Goal: Check status

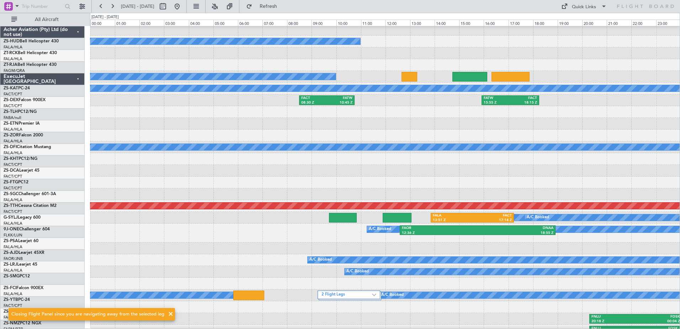
scroll to position [366, 0]
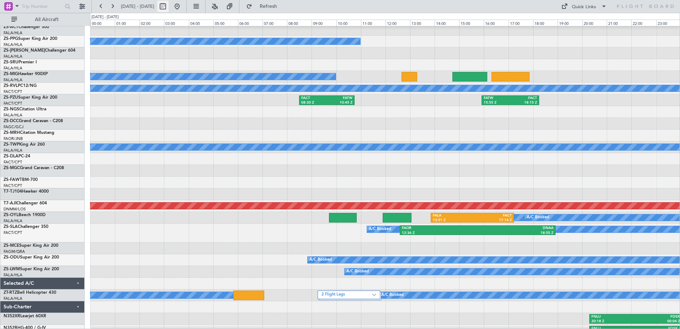
click at [169, 9] on button at bounding box center [162, 6] width 11 height 11
select select "10"
select select "2025"
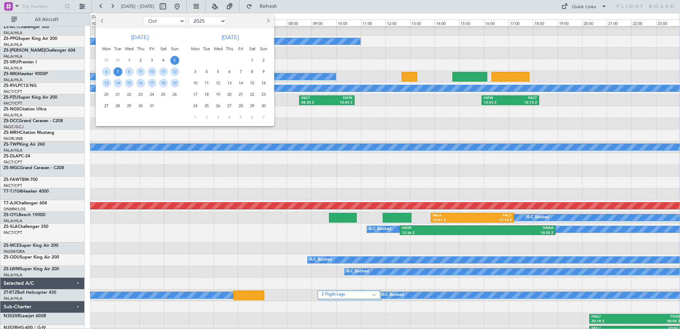
click at [117, 72] on span "7" at bounding box center [117, 71] width 9 height 9
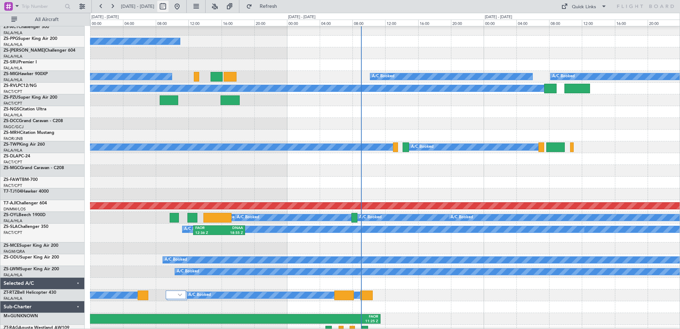
click at [169, 7] on button at bounding box center [162, 6] width 11 height 11
select select "10"
select select "2025"
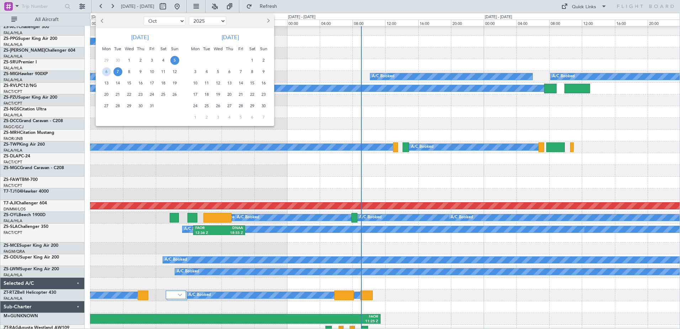
click at [118, 72] on span "7" at bounding box center [117, 71] width 9 height 9
click at [117, 72] on span "7" at bounding box center [117, 71] width 9 height 9
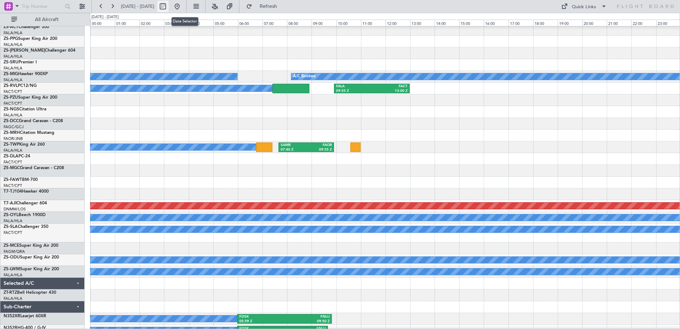
click at [169, 7] on button at bounding box center [162, 6] width 11 height 11
select select "10"
select select "2025"
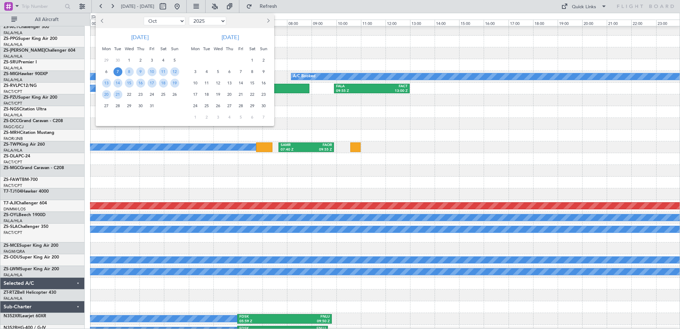
click at [114, 73] on span "7" at bounding box center [117, 71] width 9 height 9
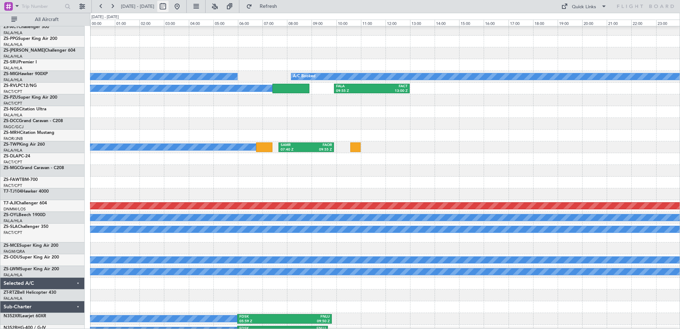
click at [169, 8] on button at bounding box center [162, 6] width 11 height 11
select select "10"
select select "2025"
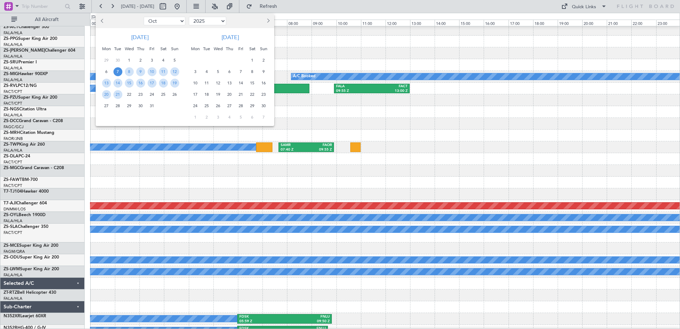
click at [117, 72] on span "7" at bounding box center [117, 71] width 9 height 9
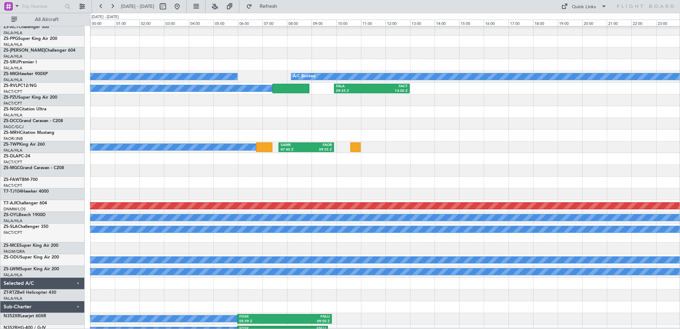
click at [117, 72] on div "A/C Booked A/C Booked" at bounding box center [384, 77] width 589 height 12
